Goal: Check status: Check status

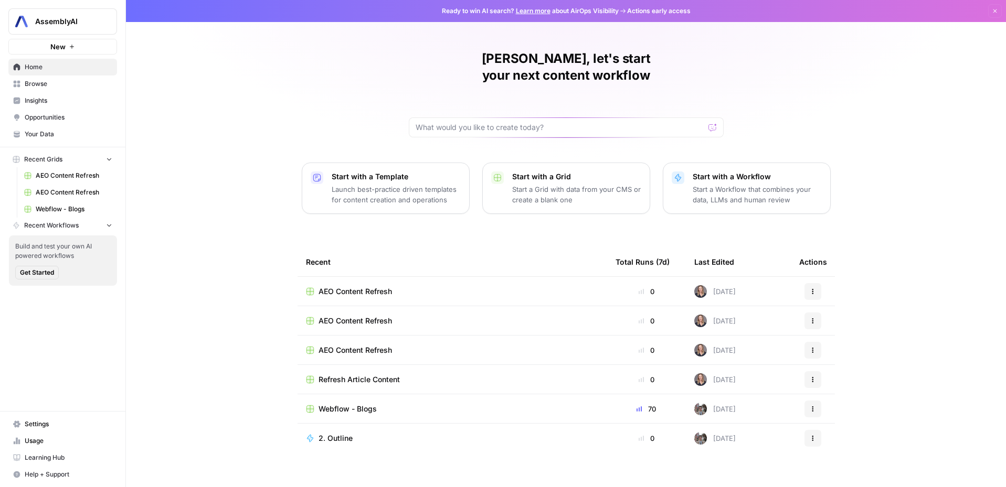
click at [43, 102] on span "Insights" at bounding box center [69, 100] width 88 height 9
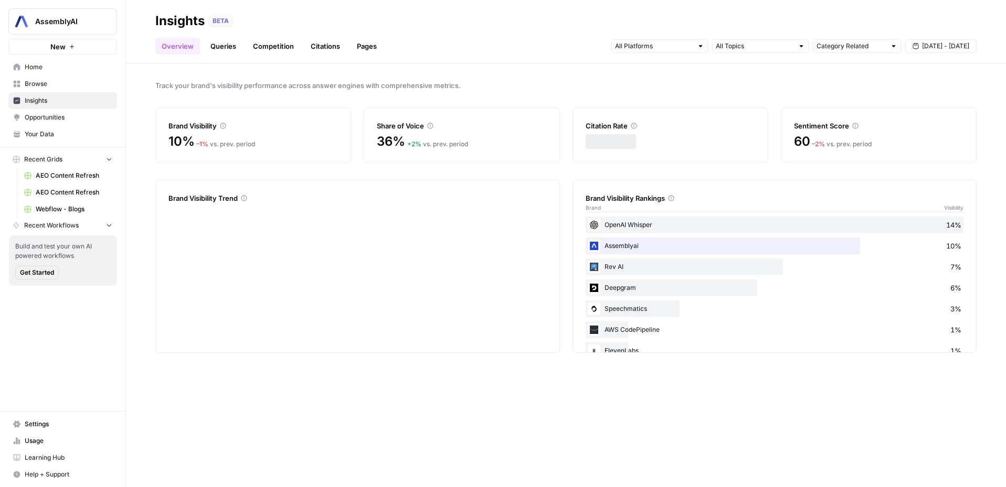
click at [947, 42] on span "[DATE] - [DATE]" at bounding box center [945, 45] width 47 height 9
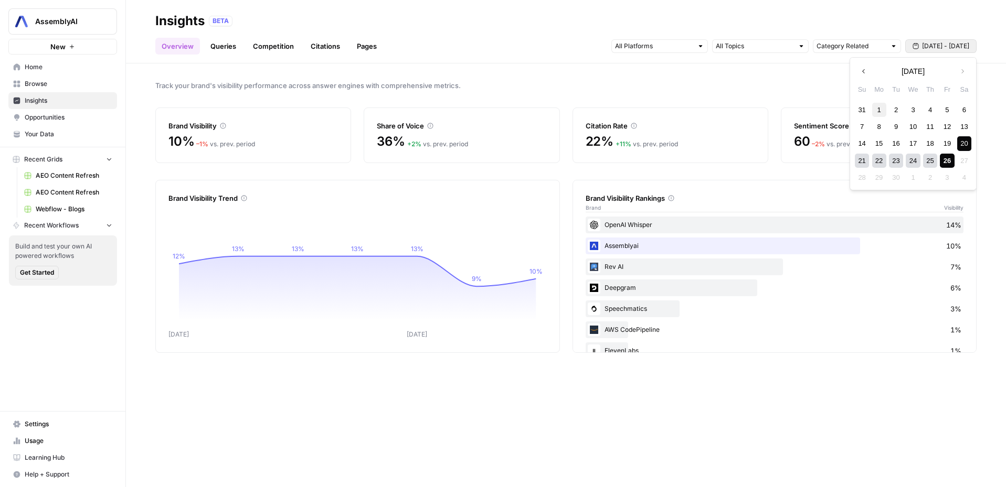
click at [876, 109] on div "1" at bounding box center [879, 110] width 14 height 14
click at [943, 160] on div "26" at bounding box center [947, 161] width 14 height 14
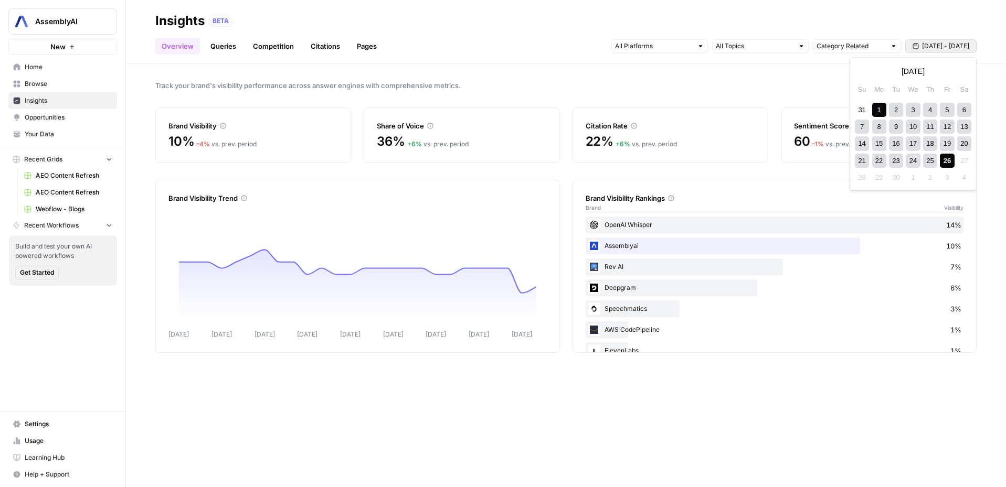
click at [952, 44] on span "[DATE] - [DATE]" at bounding box center [945, 45] width 47 height 9
click at [882, 67] on div "Previous month [DATE] Next month" at bounding box center [913, 71] width 126 height 19
click at [945, 146] on div "19" at bounding box center [947, 143] width 14 height 14
click at [946, 163] on div "26" at bounding box center [947, 161] width 14 height 14
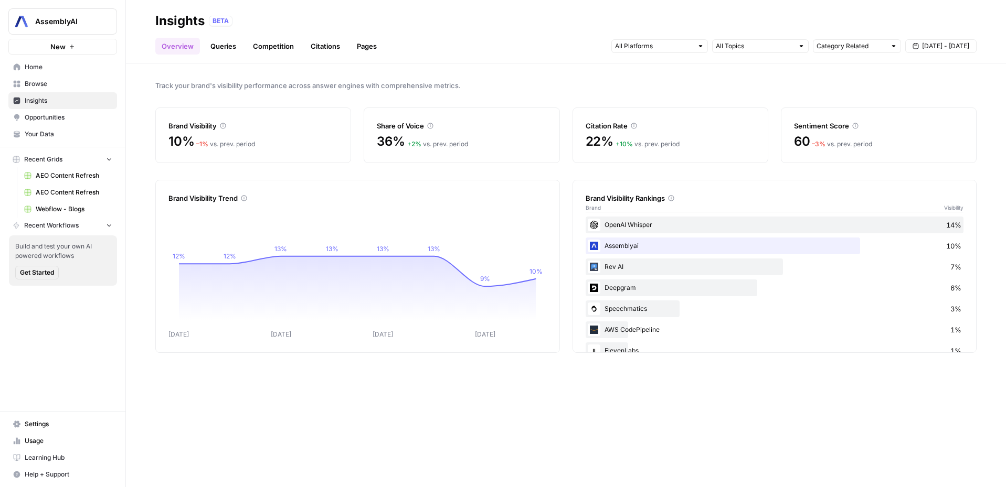
click at [673, 199] on icon at bounding box center [671, 198] width 6 height 6
click at [673, 198] on icon at bounding box center [671, 199] width 6 height 6
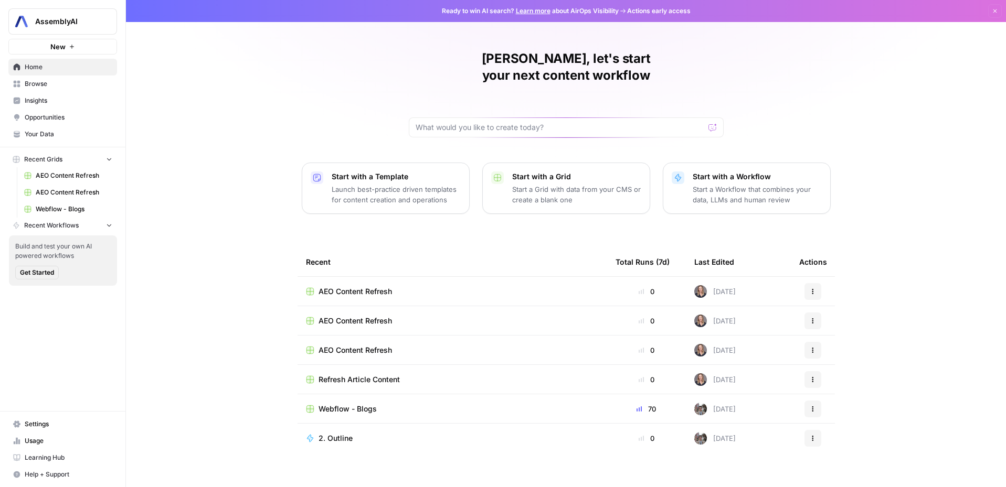
click at [45, 104] on span "Insights" at bounding box center [69, 100] width 88 height 9
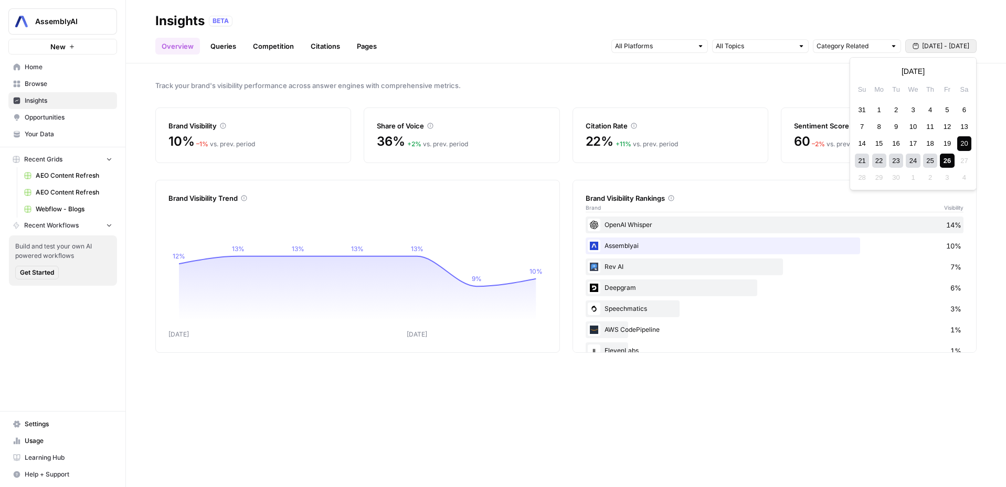
click at [944, 51] on button "[DATE] - [DATE]" at bounding box center [940, 46] width 71 height 14
click at [550, 180] on div "Brand Visibility Trend Sep 20 Sep 24 12% 13% 13% 13% 13% 9% 10%" at bounding box center [357, 266] width 404 height 173
